Goal: Check status: Check status

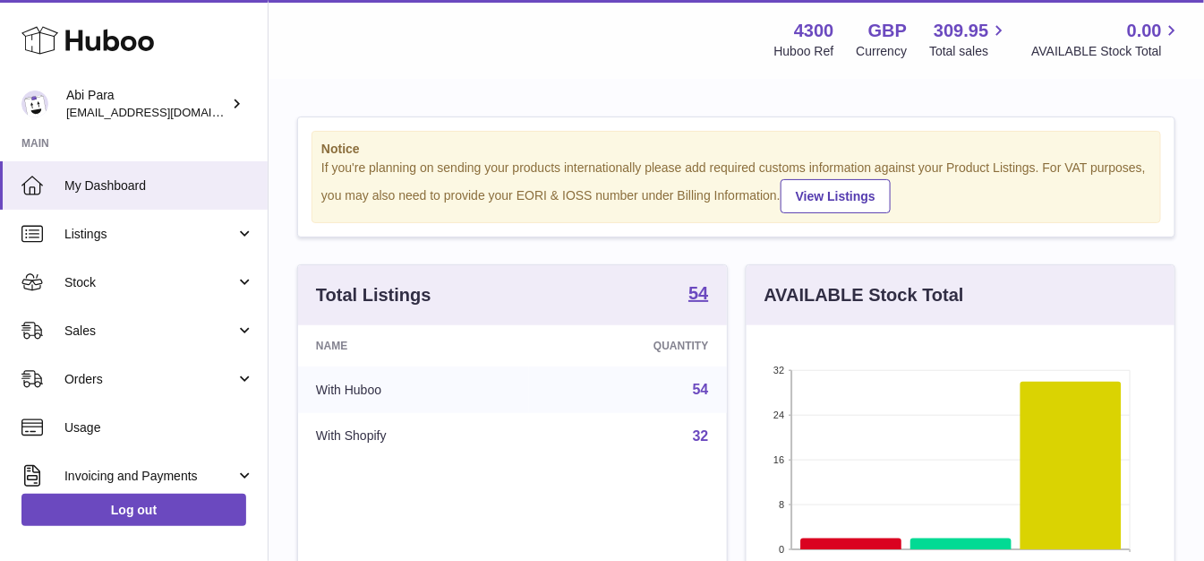
scroll to position [279, 427]
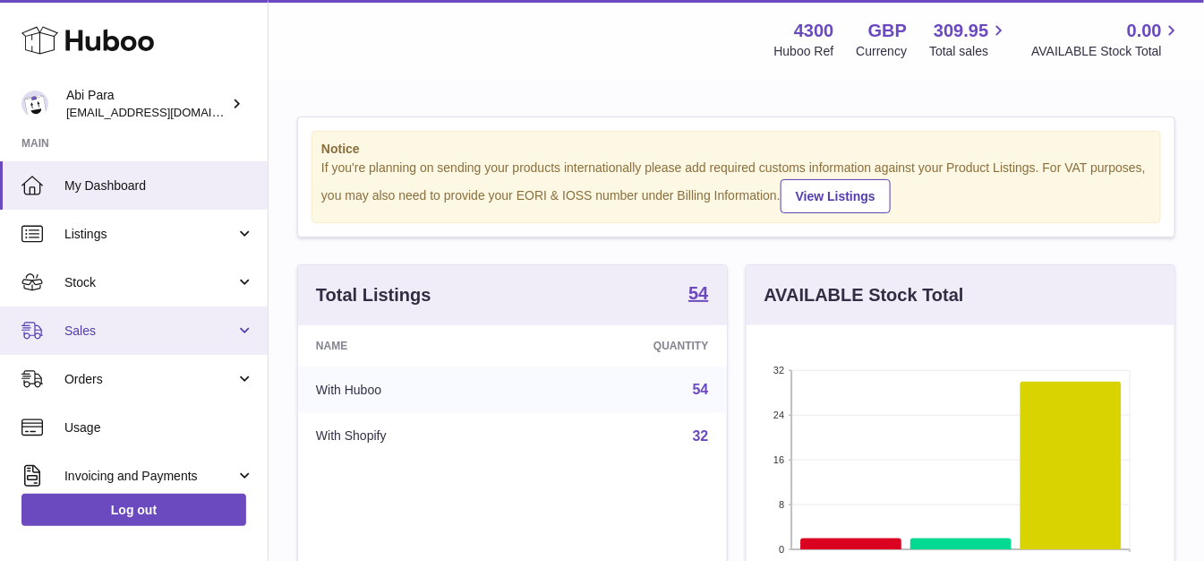
drag, startPoint x: 228, startPoint y: 314, endPoint x: 231, endPoint y: 328, distance: 13.7
click at [228, 314] on link "Sales" at bounding box center [134, 330] width 268 height 48
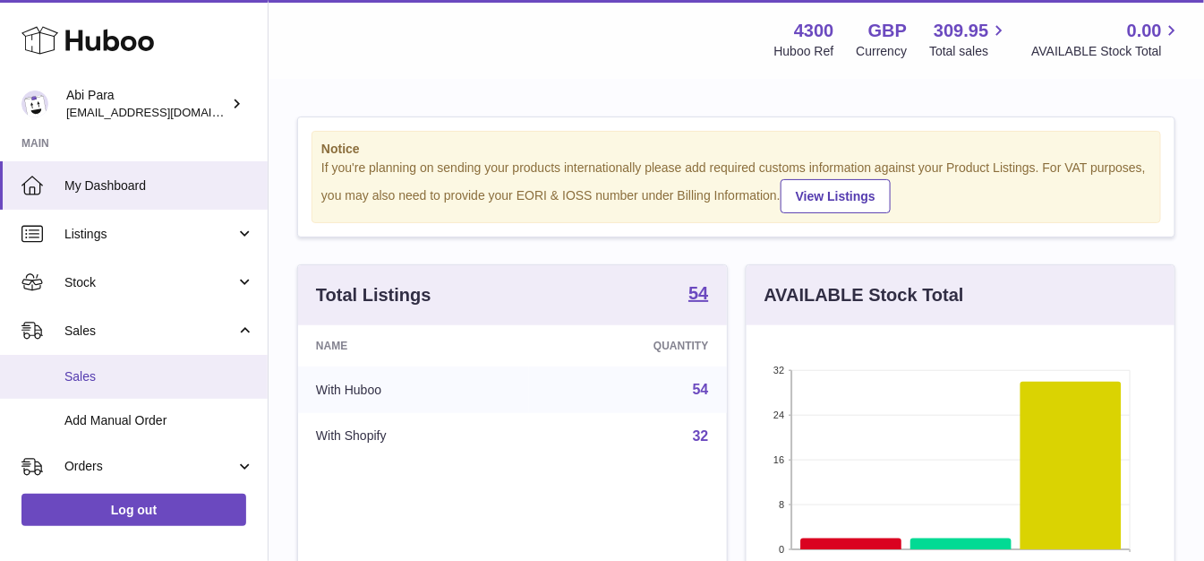
click at [229, 363] on link "Sales" at bounding box center [134, 377] width 268 height 44
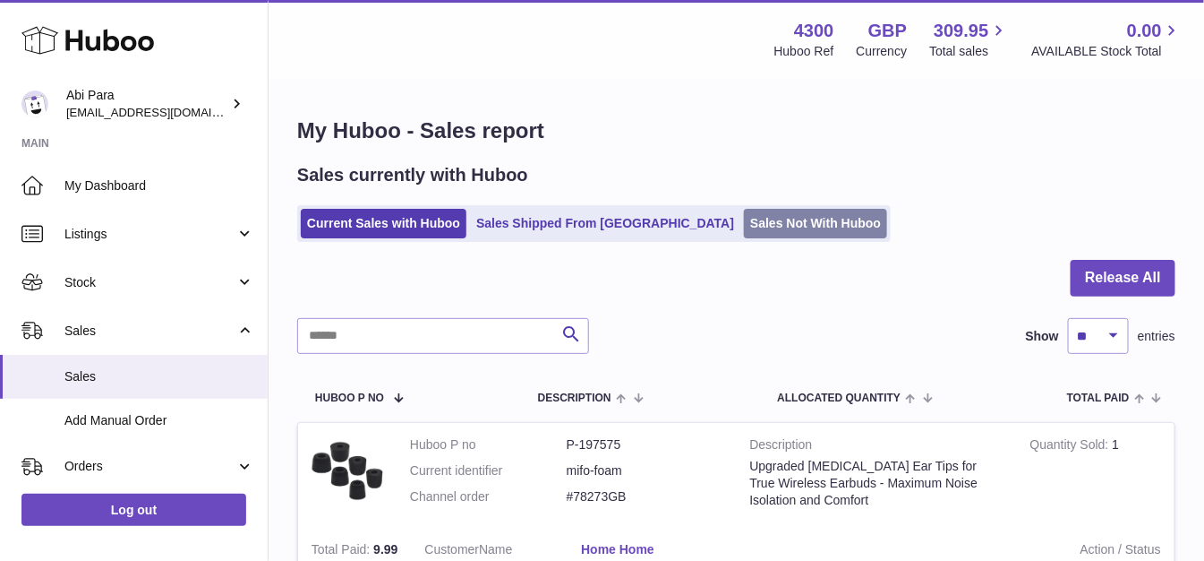
click at [744, 216] on link "Sales Not With Huboo" at bounding box center [815, 224] width 143 height 30
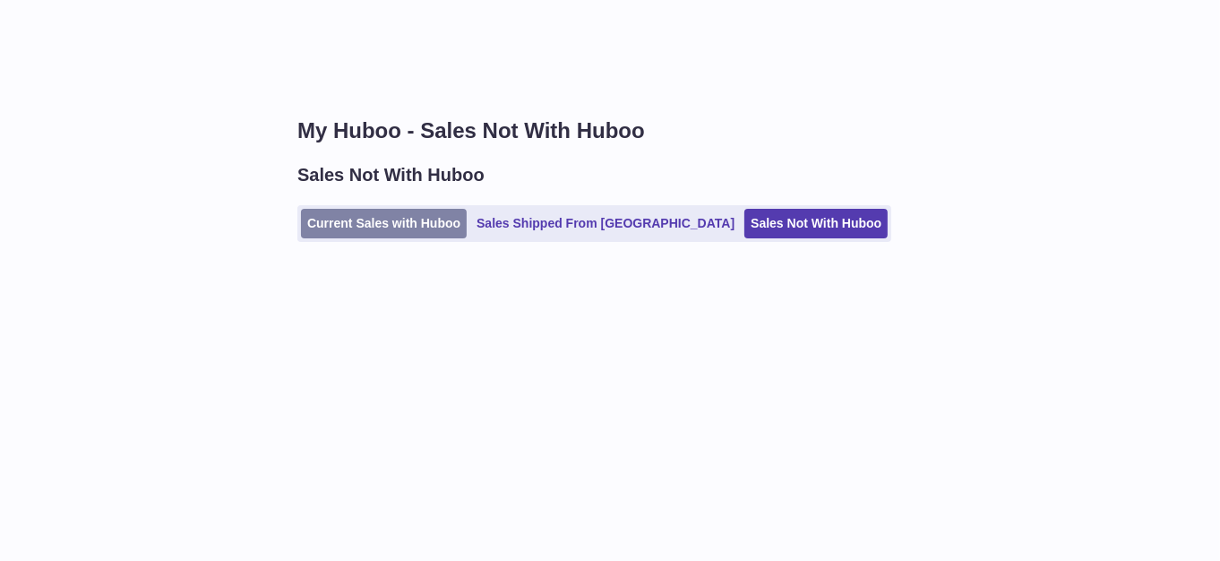
click at [458, 225] on link "Current Sales with Huboo" at bounding box center [384, 224] width 166 height 30
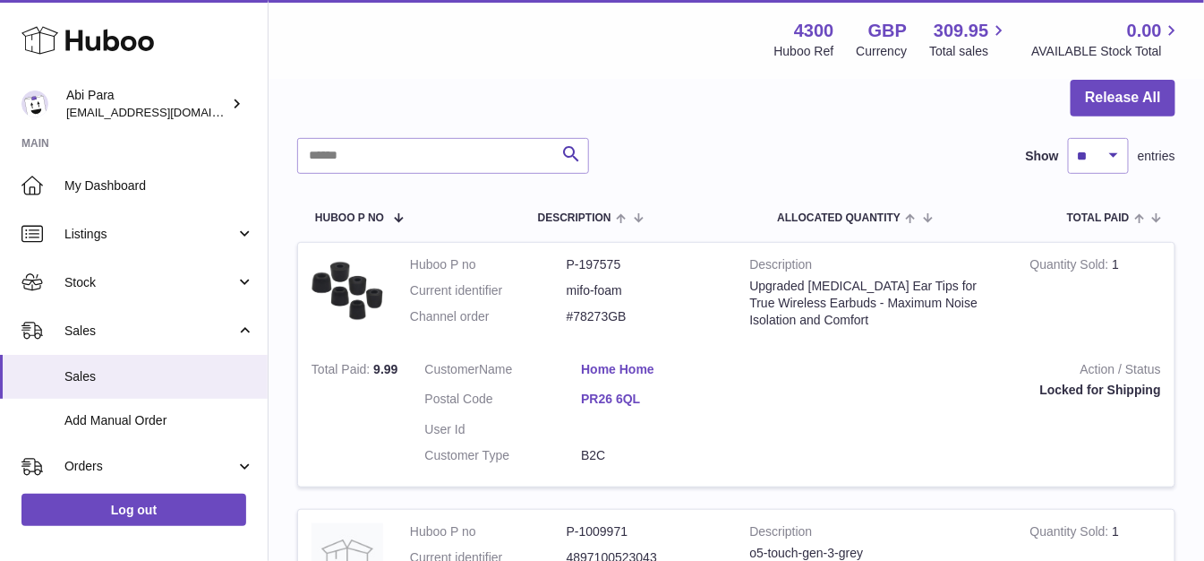
scroll to position [99, 0]
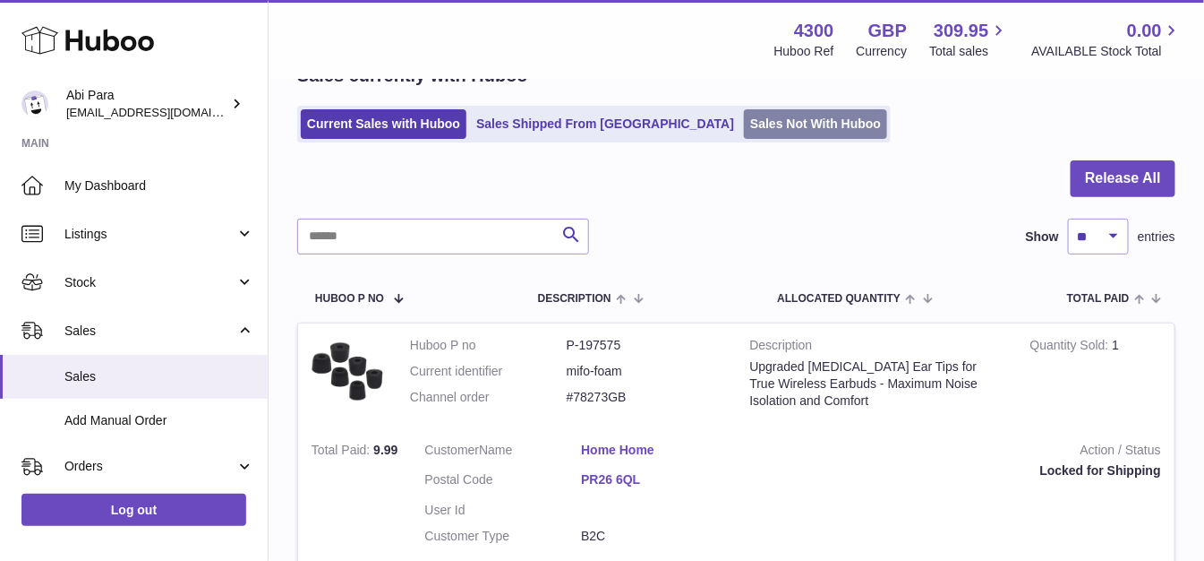
click at [783, 113] on link "Sales Not With Huboo" at bounding box center [815, 124] width 143 height 30
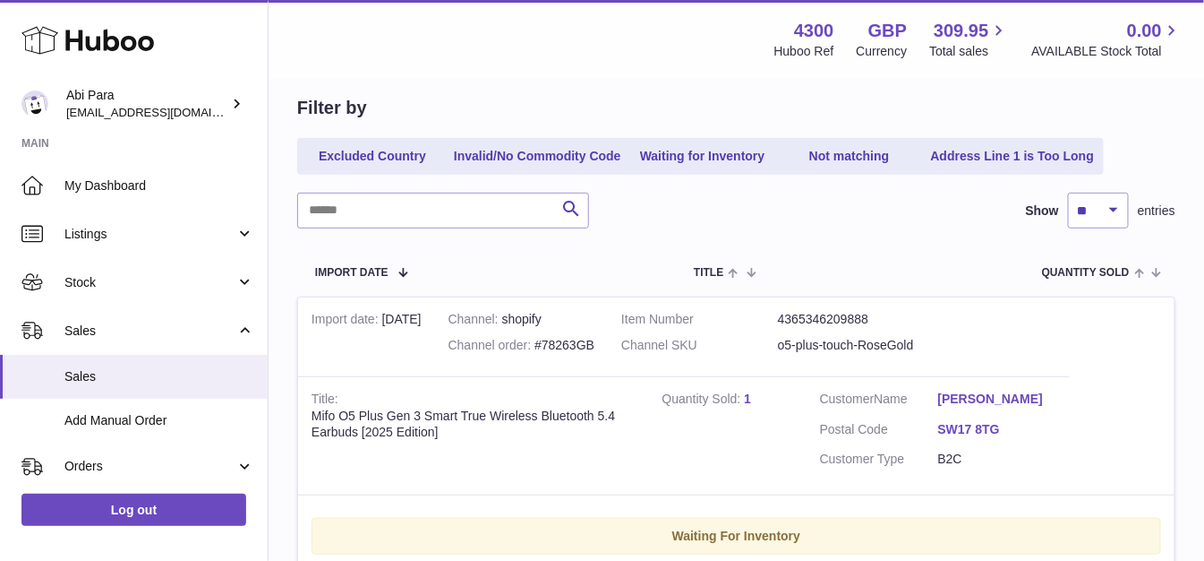
scroll to position [199, 0]
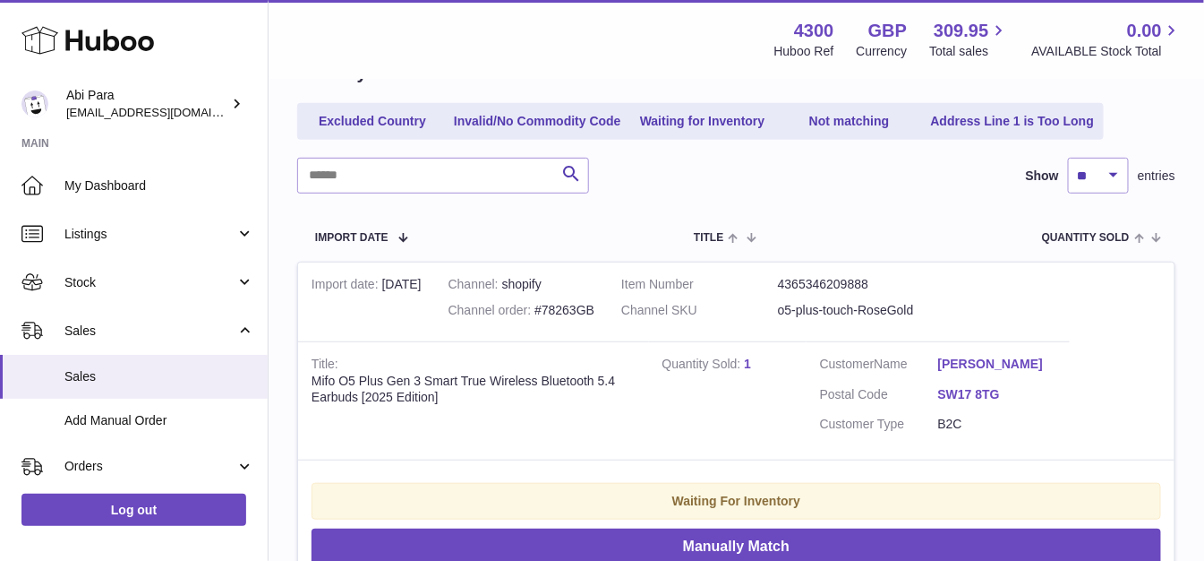
click at [578, 292] on td "Channel shopify Channel order #78263GB" at bounding box center [521, 301] width 173 height 79
copy div "78263GB"
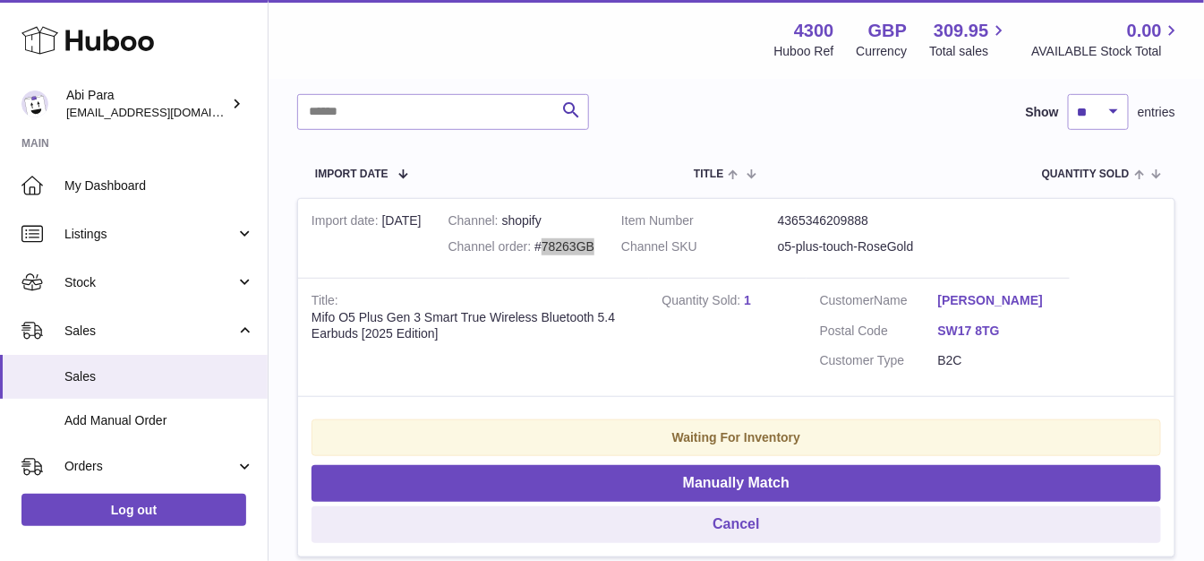
scroll to position [298, 0]
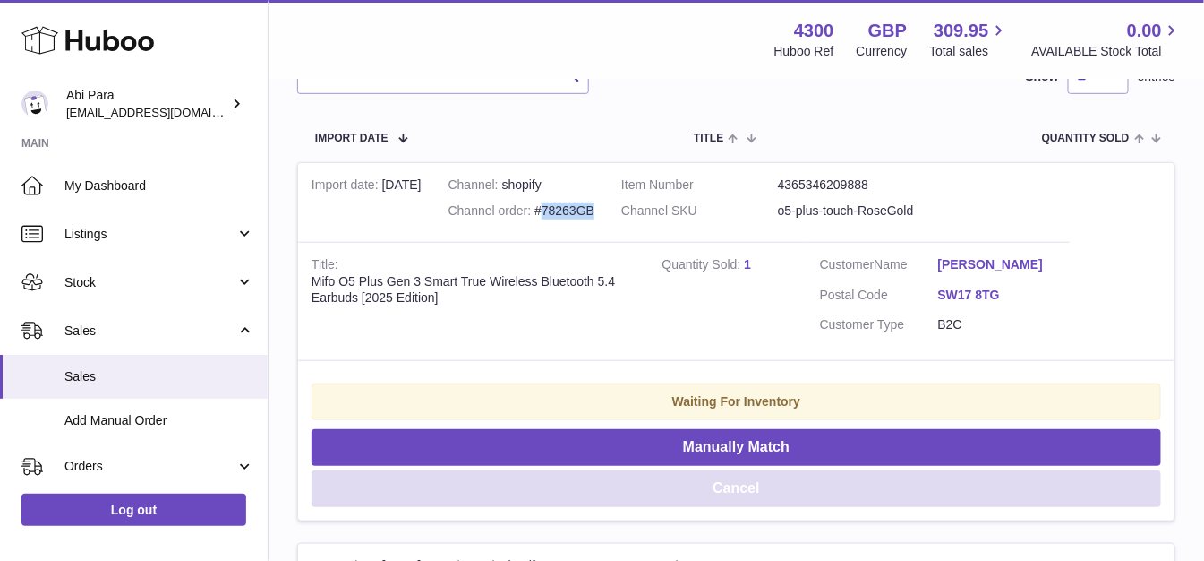
drag, startPoint x: 723, startPoint y: 485, endPoint x: 738, endPoint y: 479, distance: 16.5
click at [723, 485] on button "Cancel" at bounding box center [737, 488] width 850 height 37
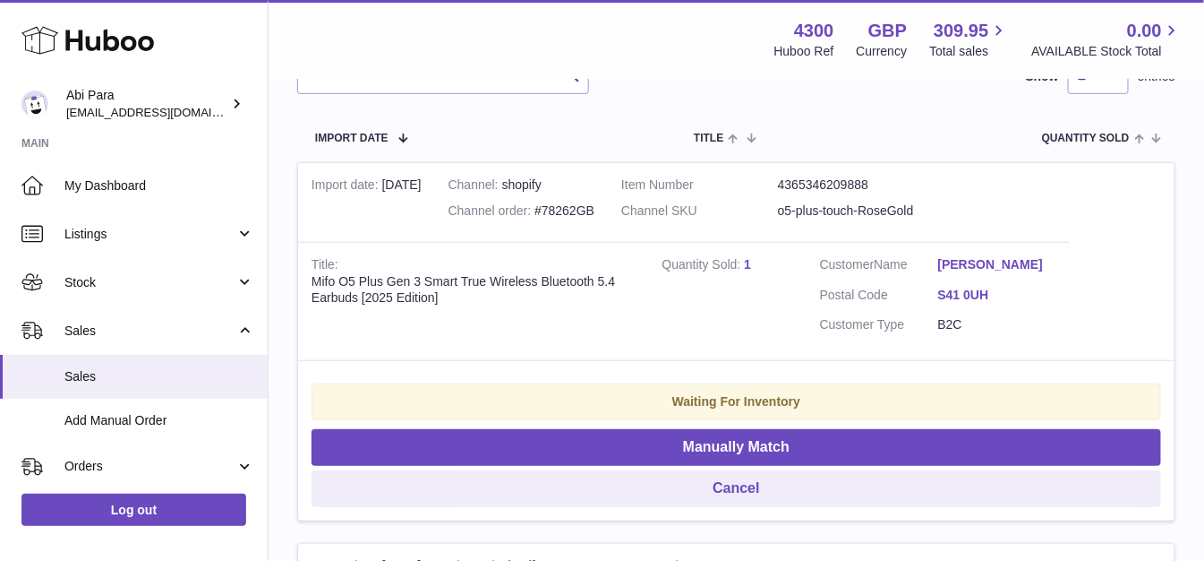
click at [578, 211] on div "Channel order #78262GB" at bounding box center [522, 210] width 146 height 17
copy div "78262GB"
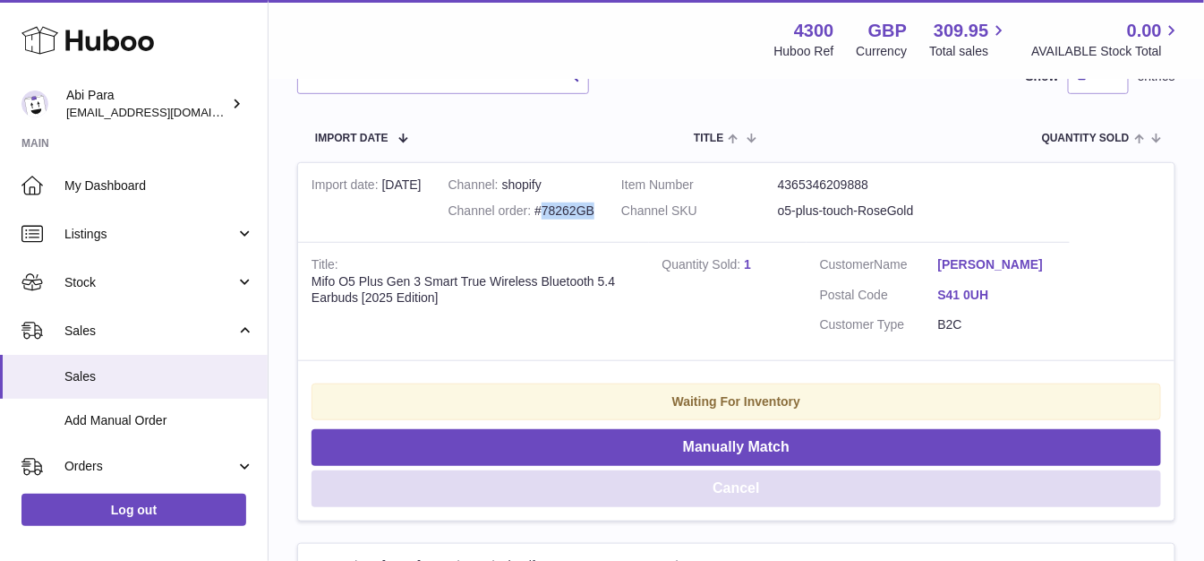
click at [721, 495] on button "Cancel" at bounding box center [737, 488] width 850 height 37
drag, startPoint x: 667, startPoint y: 487, endPoint x: 678, endPoint y: 477, distance: 14.6
click at [667, 487] on button "Cancel" at bounding box center [737, 488] width 850 height 37
